Goal: Check status: Check status

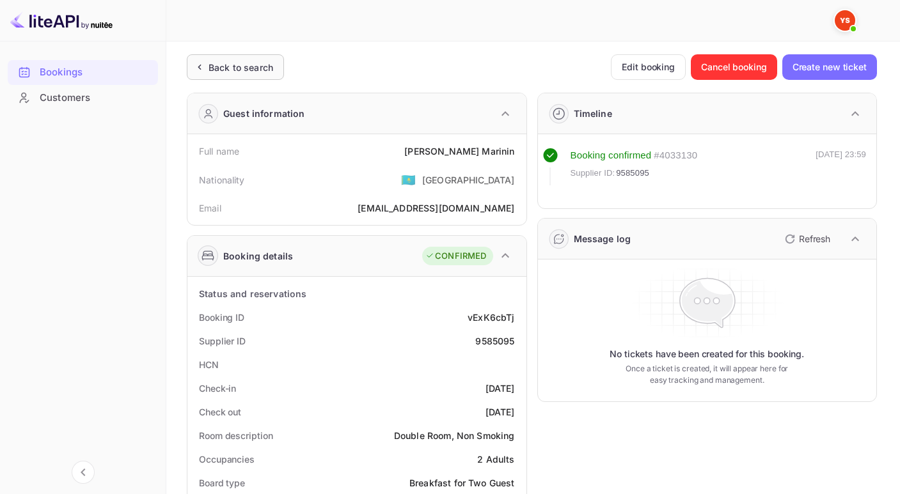
click at [194, 75] on div "Back to search" at bounding box center [235, 67] width 97 height 26
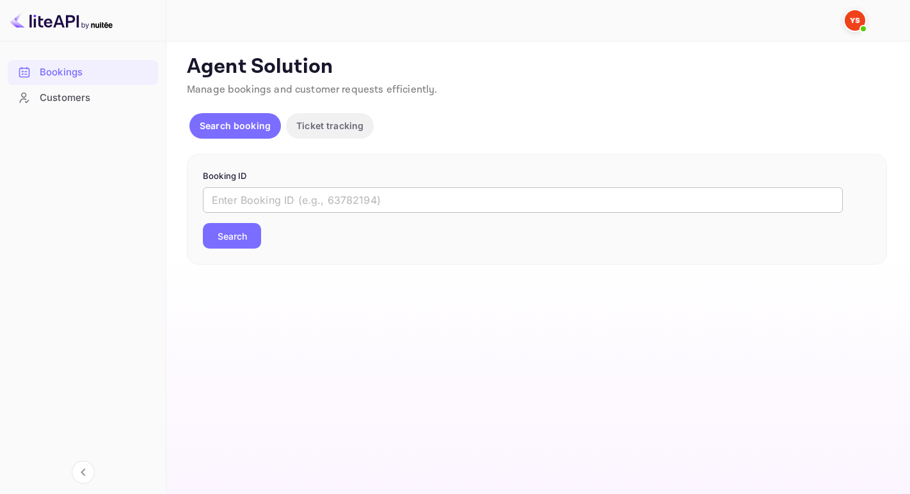
click at [237, 203] on input "text" at bounding box center [523, 200] width 640 height 26
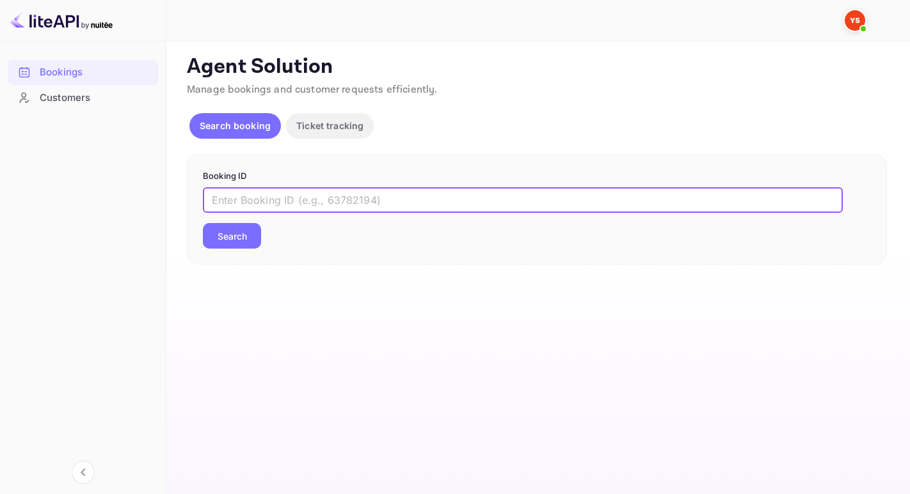
paste input "9833031"
click at [203, 223] on button "Search" at bounding box center [232, 236] width 58 height 26
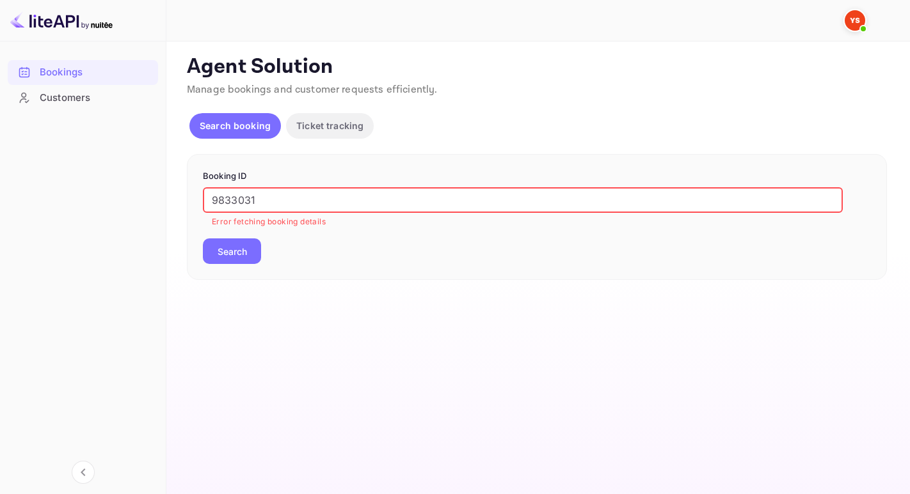
click at [218, 199] on input "9833031" at bounding box center [523, 200] width 640 height 26
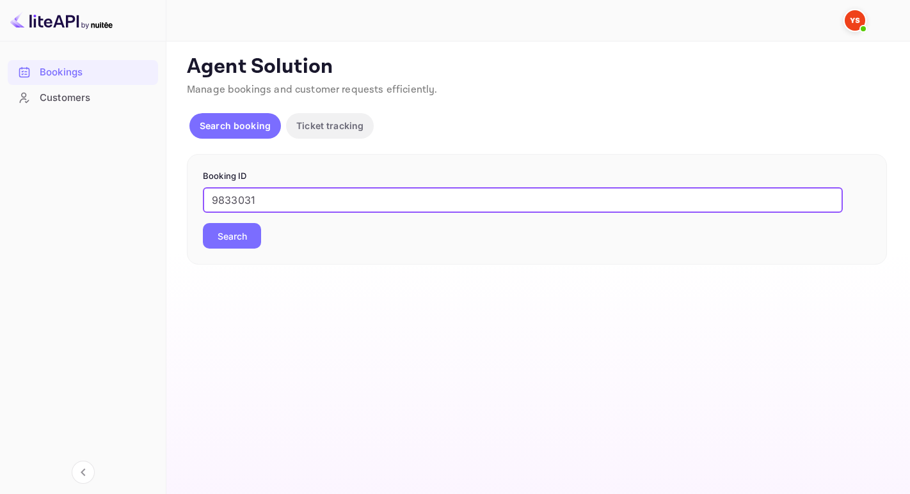
type input "9833031"
click at [203, 223] on button "Search" at bounding box center [232, 236] width 58 height 26
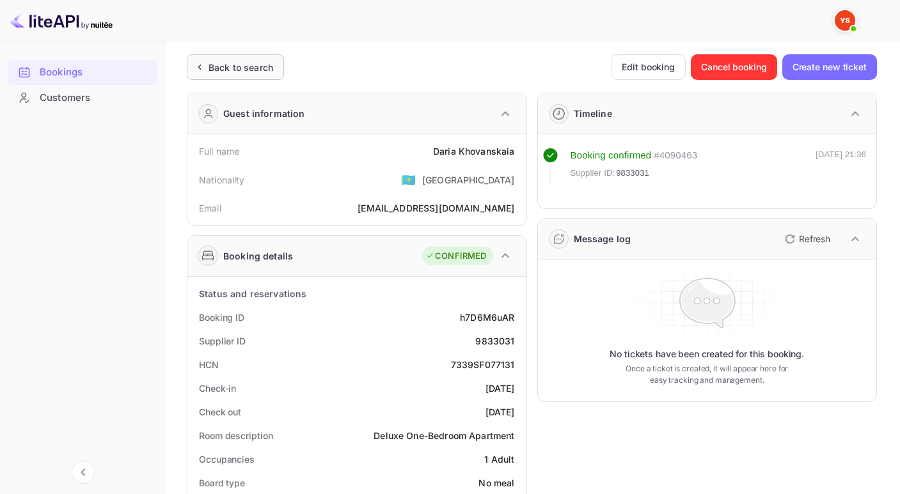
click at [225, 63] on div "Back to search" at bounding box center [241, 67] width 65 height 13
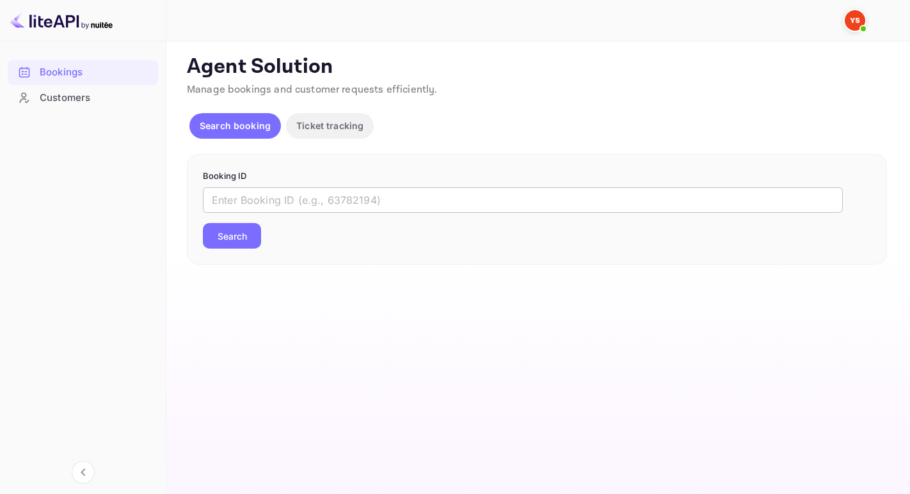
click at [244, 200] on input "text" at bounding box center [523, 200] width 640 height 26
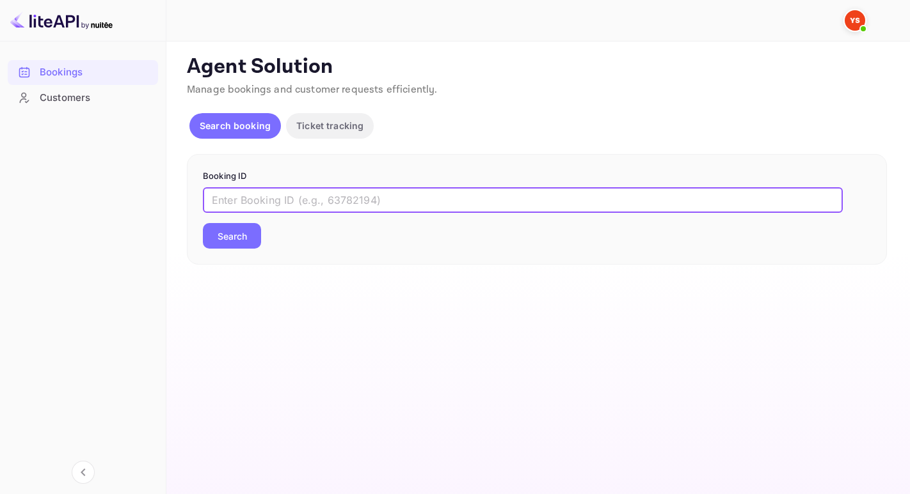
paste input "9833031"
click at [203, 223] on button "Search" at bounding box center [232, 236] width 58 height 26
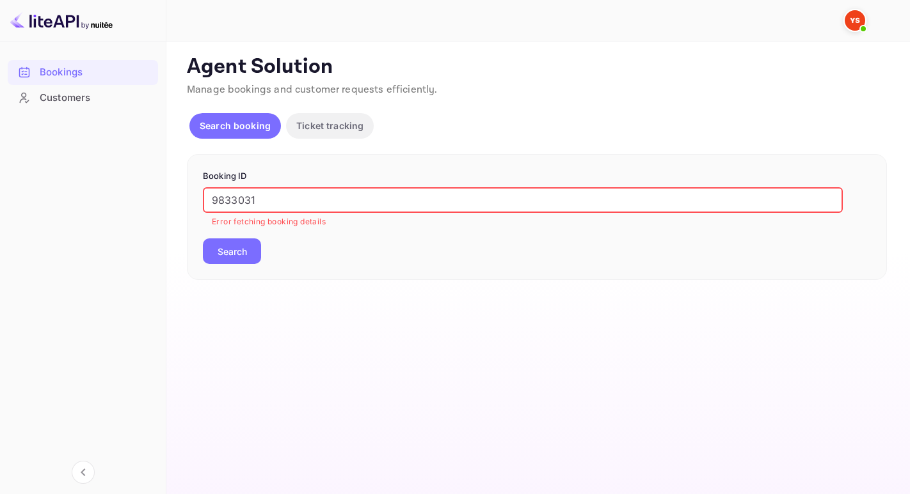
click at [215, 200] on input "9833031" at bounding box center [523, 200] width 640 height 26
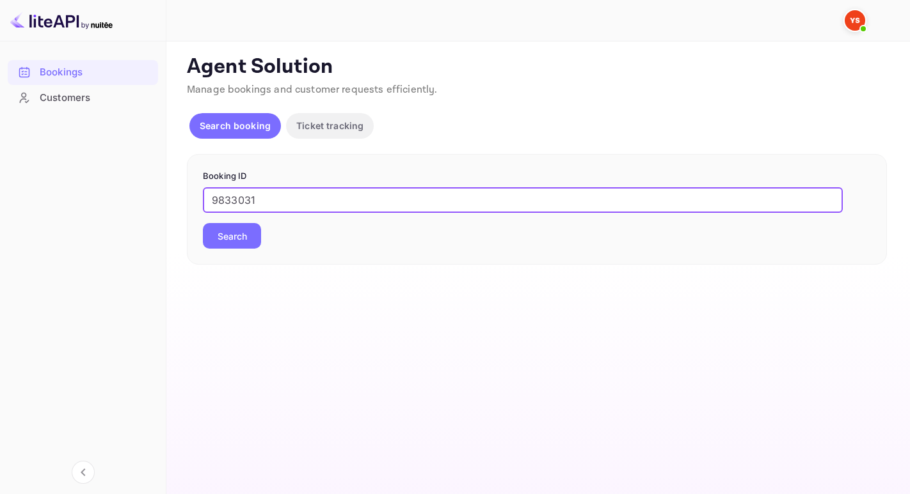
type input "9833031"
click at [203, 223] on button "Search" at bounding box center [232, 236] width 58 height 26
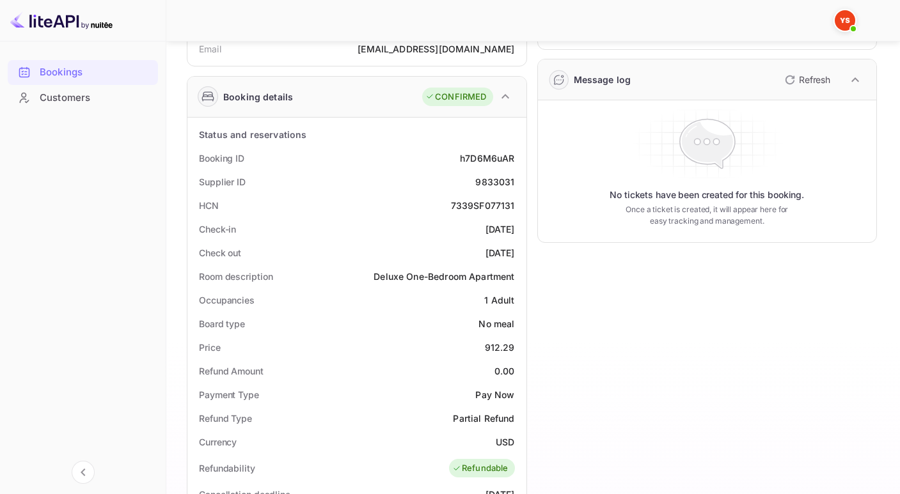
scroll to position [181, 0]
